Goal: Book appointment/travel/reservation

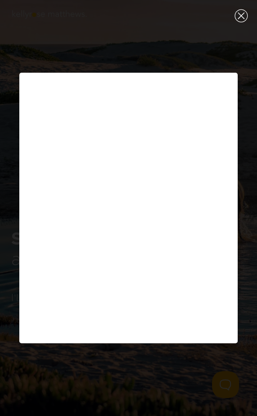
click at [238, 18] on div "Close (Press escape to close)" at bounding box center [240, 15] width 31 height 31
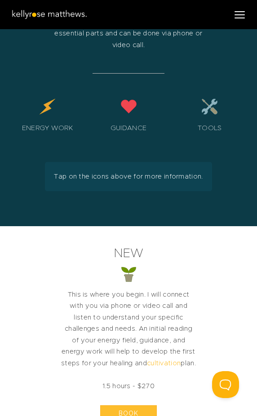
scroll to position [2306, 0]
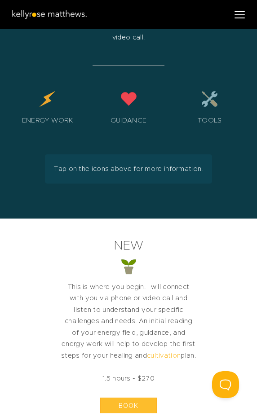
click at [48, 91] on div "Energy Work" at bounding box center [47, 111] width 72 height 40
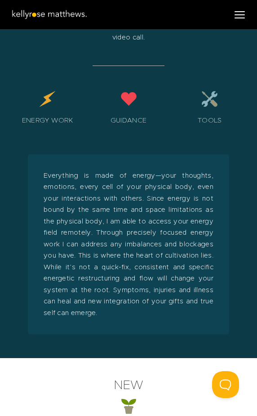
click at [132, 91] on div "Guidance" at bounding box center [128, 111] width 72 height 40
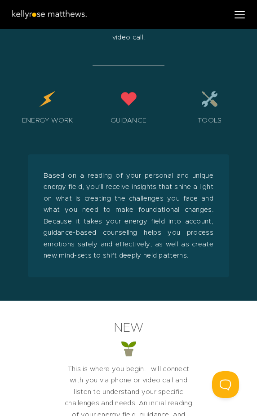
click at [205, 91] on div "Tools" at bounding box center [209, 111] width 72 height 40
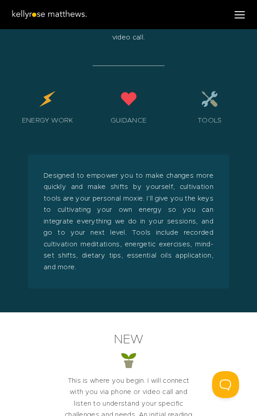
scroll to position [2317, 0]
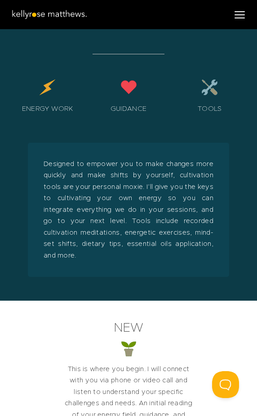
click at [132, 79] on div "Guidance" at bounding box center [128, 99] width 72 height 40
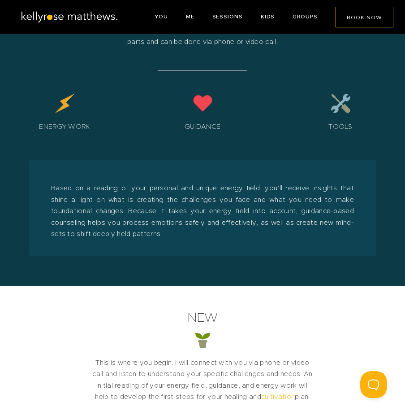
scroll to position [1534, 0]
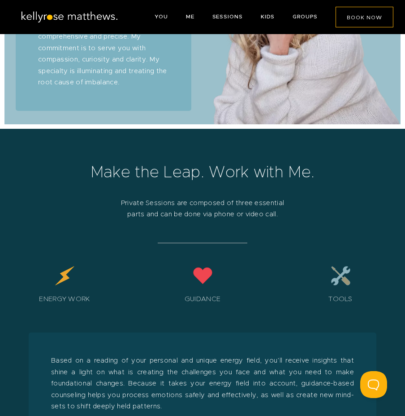
click at [204, 280] on div "Guidance" at bounding box center [202, 288] width 129 height 44
click at [256, 280] on div "Tools" at bounding box center [340, 288] width 129 height 44
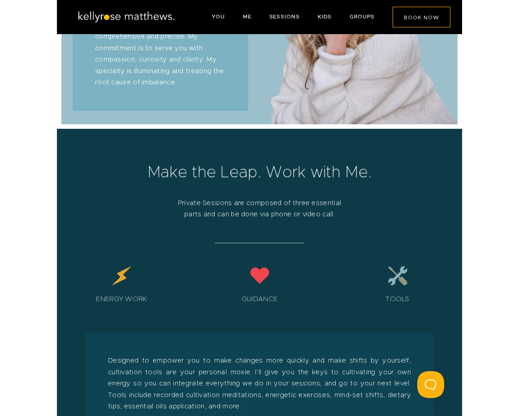
scroll to position [1413, 0]
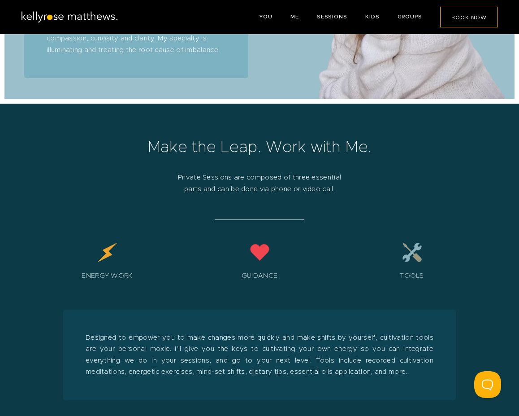
click at [256, 253] on div "Tools" at bounding box center [412, 264] width 144 height 44
click at [103, 254] on div "Energy Work" at bounding box center [107, 264] width 144 height 44
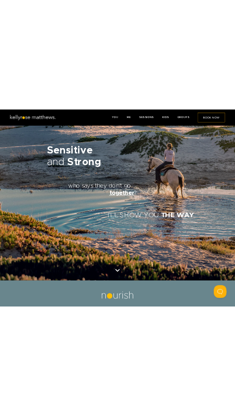
scroll to position [0, 0]
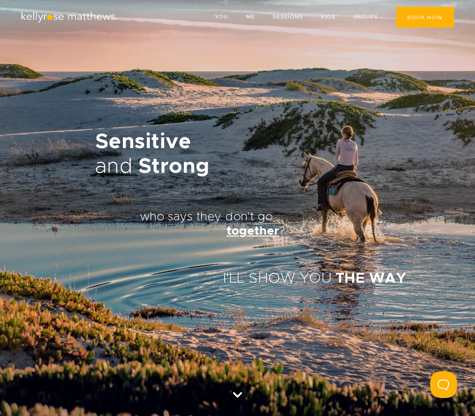
click at [256, 19] on span "BOOK NOW" at bounding box center [424, 17] width 35 height 5
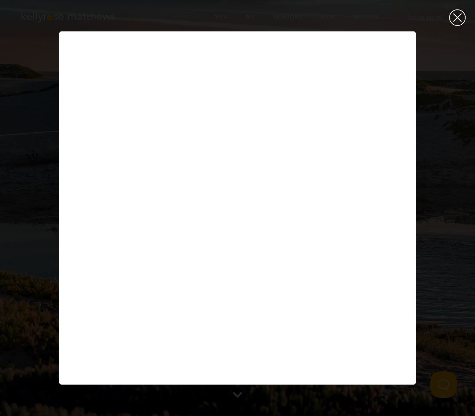
click at [256, 22] on div "Close (Press escape to close)" at bounding box center [457, 17] width 35 height 35
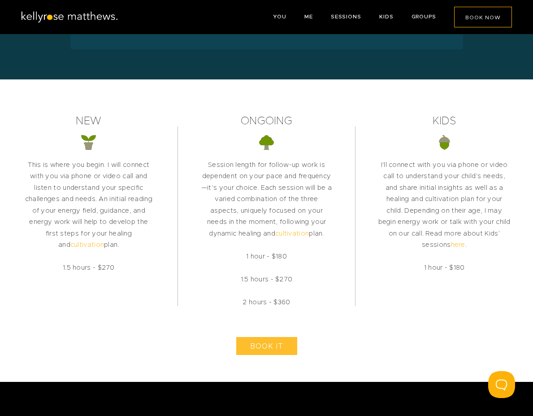
scroll to position [1804, 0]
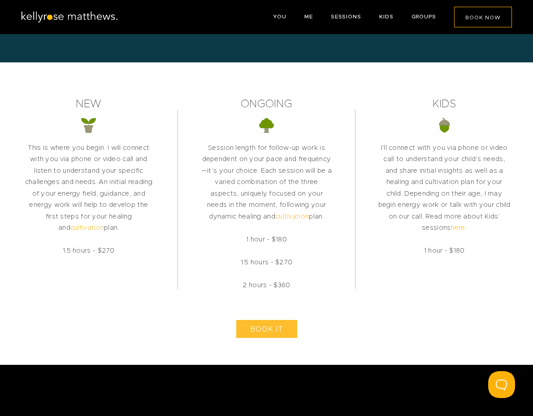
click at [256, 330] on span "BOOK IT" at bounding box center [266, 329] width 33 height 7
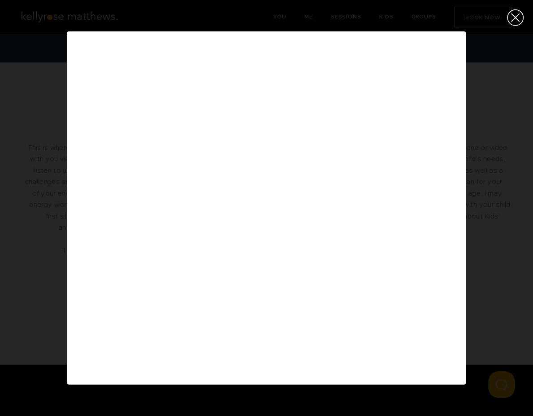
click at [256, 20] on div "Close (Press escape to close)" at bounding box center [515, 17] width 35 height 35
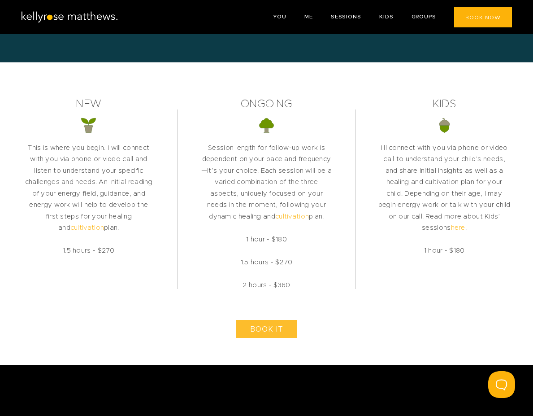
click at [256, 17] on span "BOOK NOW" at bounding box center [483, 17] width 35 height 5
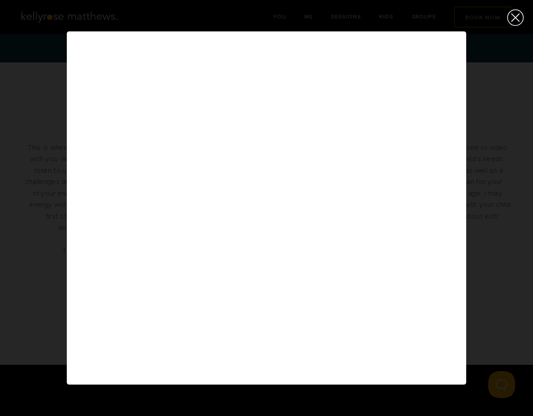
click at [256, 14] on div "Close (Press escape to close)" at bounding box center [515, 17] width 35 height 35
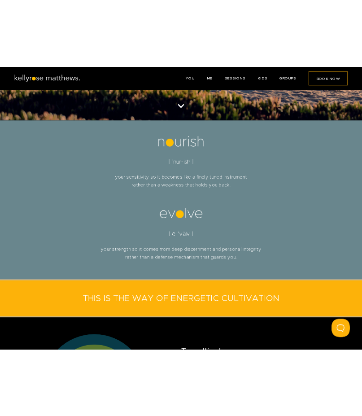
scroll to position [0, 0]
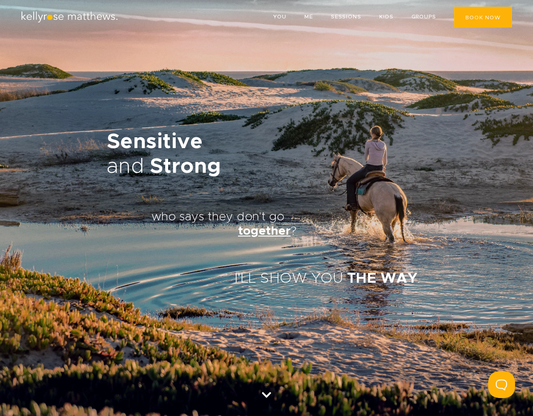
click at [256, 14] on link "BOOK NOW" at bounding box center [483, 17] width 58 height 21
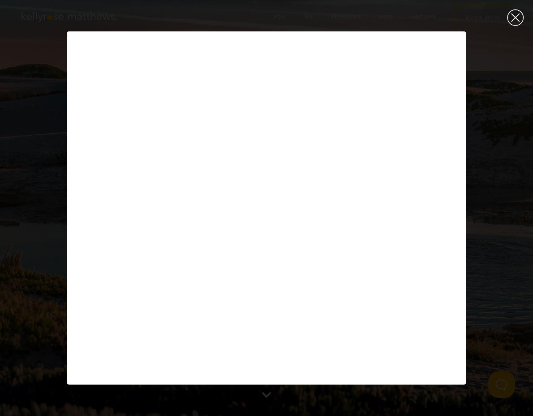
click at [256, 21] on div "Close (Press escape to close)" at bounding box center [515, 17] width 35 height 35
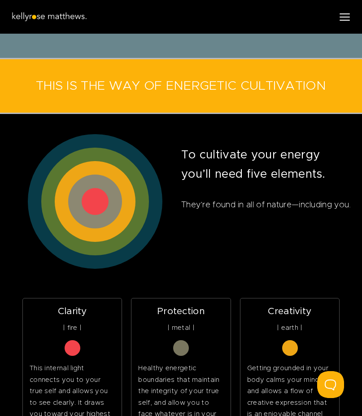
scroll to position [582, 0]
